Goal: Task Accomplishment & Management: Complete application form

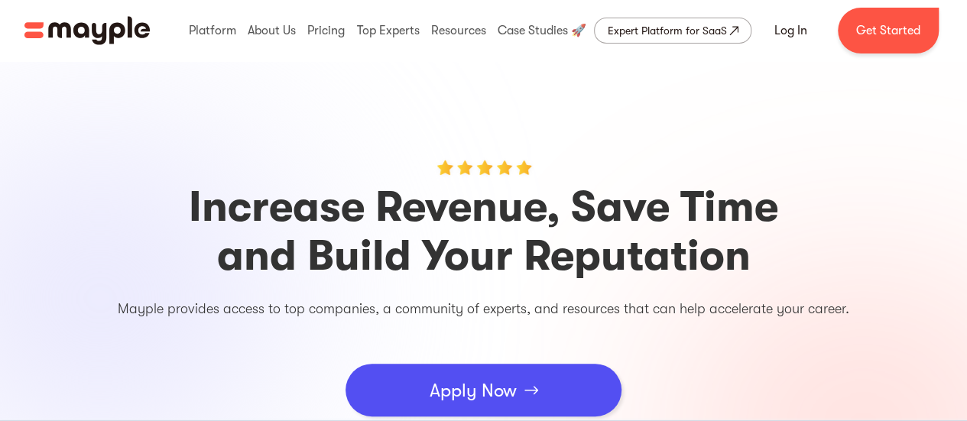
scroll to position [76, 0]
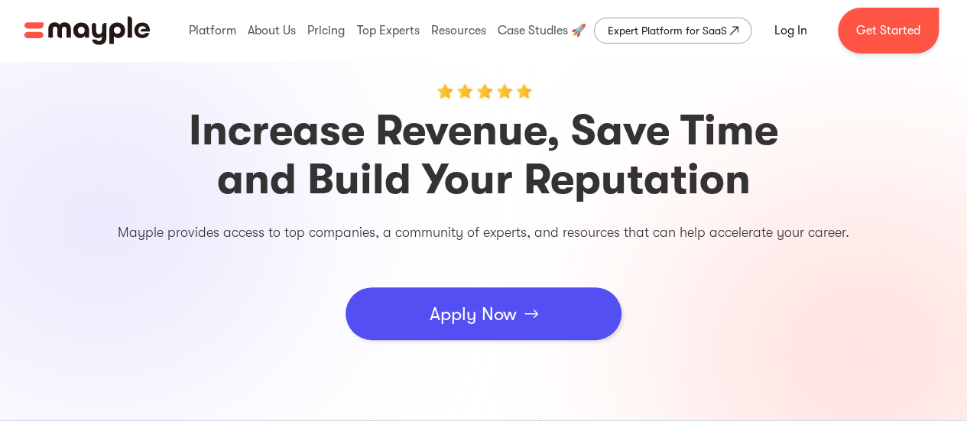
click at [410, 312] on link "Apply Now" at bounding box center [484, 314] width 276 height 53
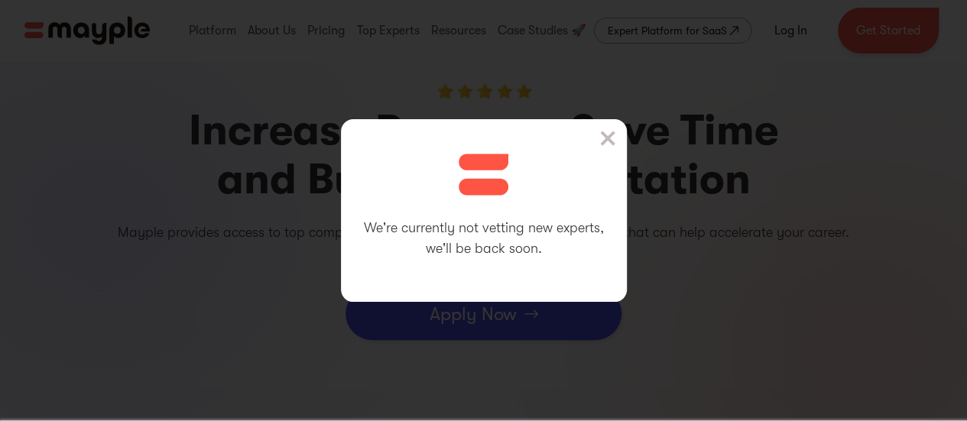
click at [609, 135] on img at bounding box center [607, 138] width 15 height 15
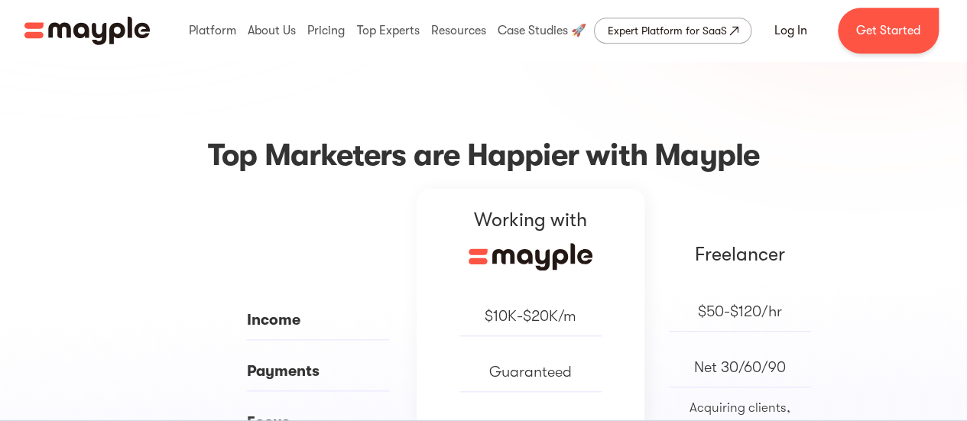
scroll to position [688, 0]
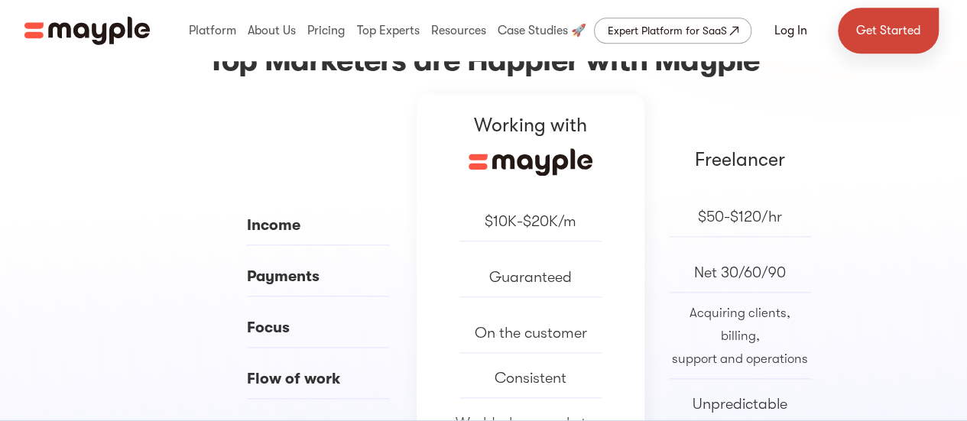
drag, startPoint x: 873, startPoint y: 31, endPoint x: 860, endPoint y: 33, distance: 13.9
click at [873, 31] on link "Get Started" at bounding box center [888, 31] width 101 height 46
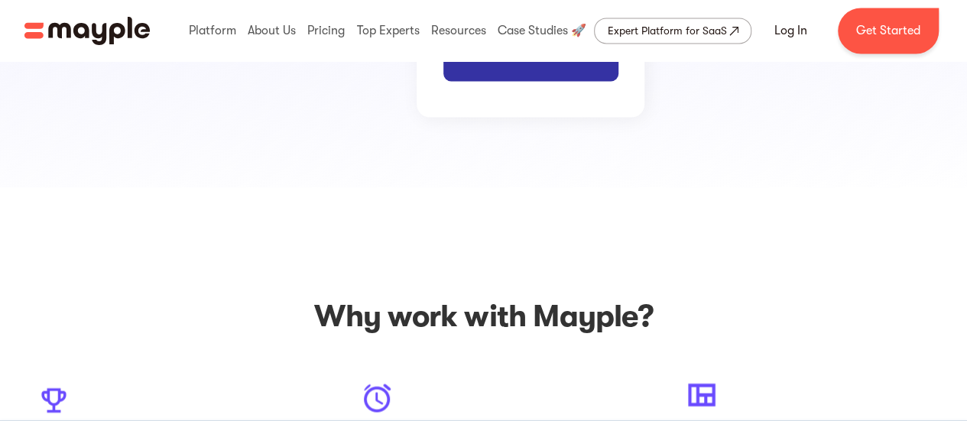
scroll to position [1450, 0]
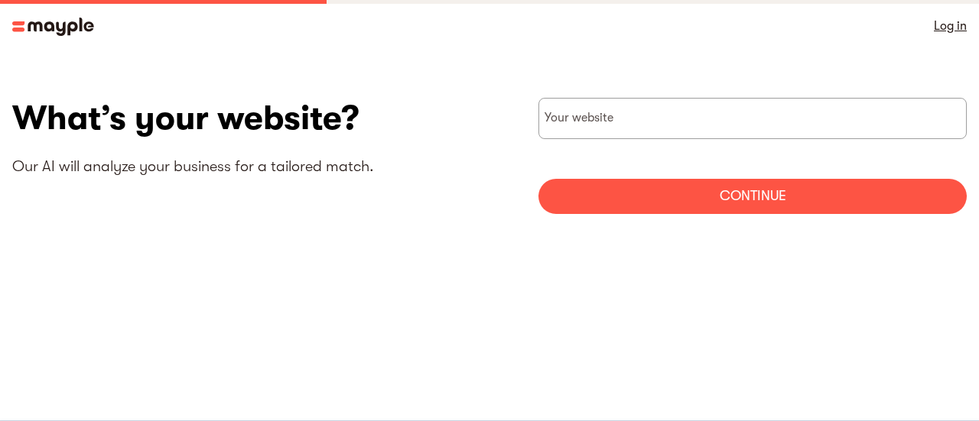
click at [33, 24] on img at bounding box center [53, 27] width 82 height 18
